Goal: Information Seeking & Learning: Learn about a topic

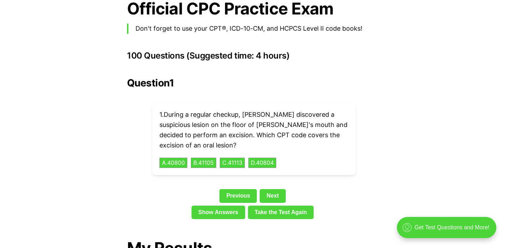
scroll to position [1552, 0]
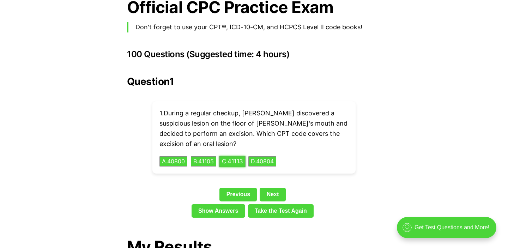
click at [241, 156] on button "C . 41113" at bounding box center [232, 161] width 26 height 11
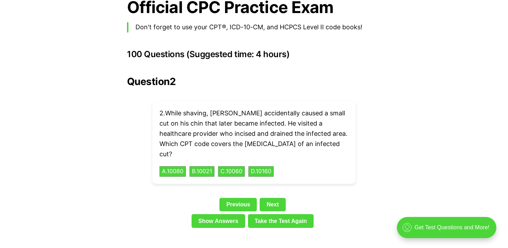
click at [331, 82] on div "Question 2 2 . While shaving, Robert accidentally caused a small cut on his chi…" at bounding box center [254, 153] width 254 height 155
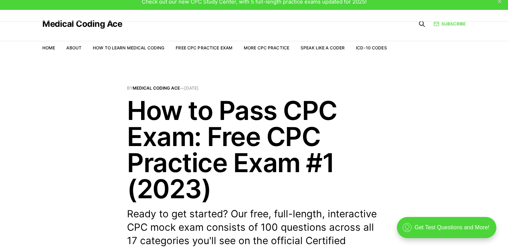
scroll to position [14, 0]
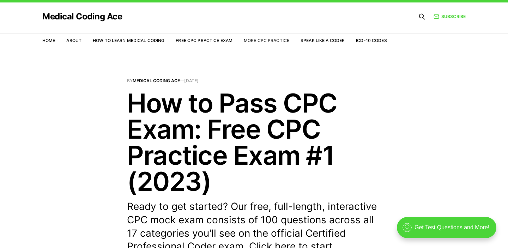
click at [266, 41] on link "More CPC Practice" at bounding box center [267, 40] width 46 height 5
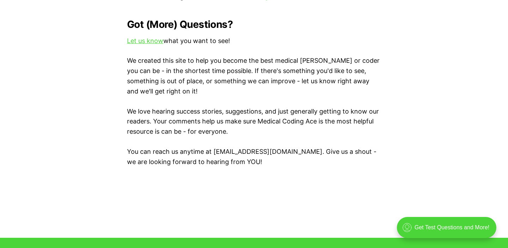
scroll to position [899, 0]
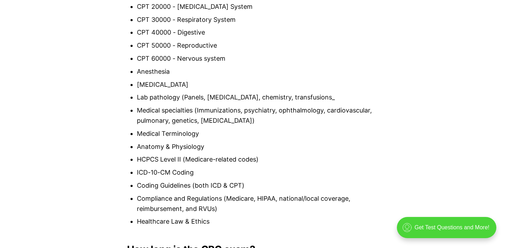
scroll to position [734, 0]
